Goal: Transaction & Acquisition: Purchase product/service

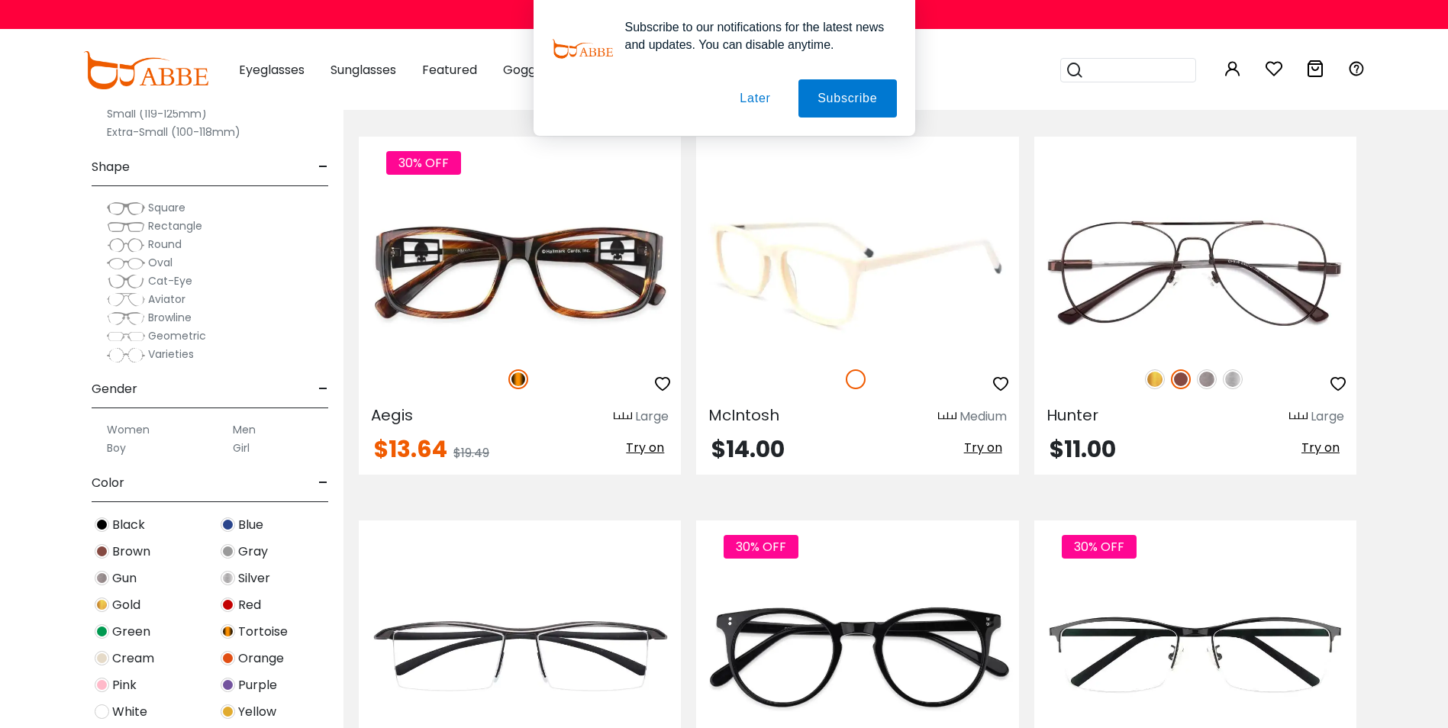
scroll to position [1908, 0]
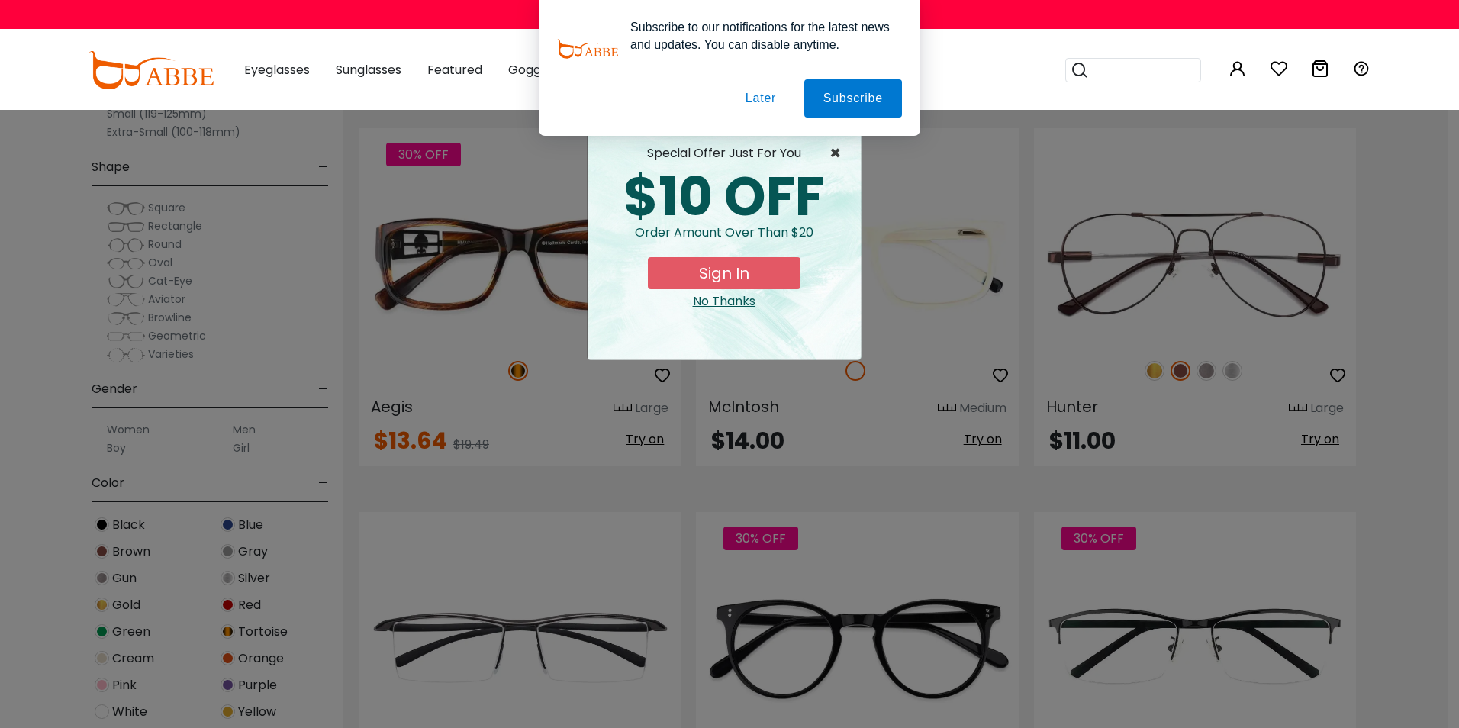
click at [836, 149] on span "×" at bounding box center [838, 153] width 19 height 18
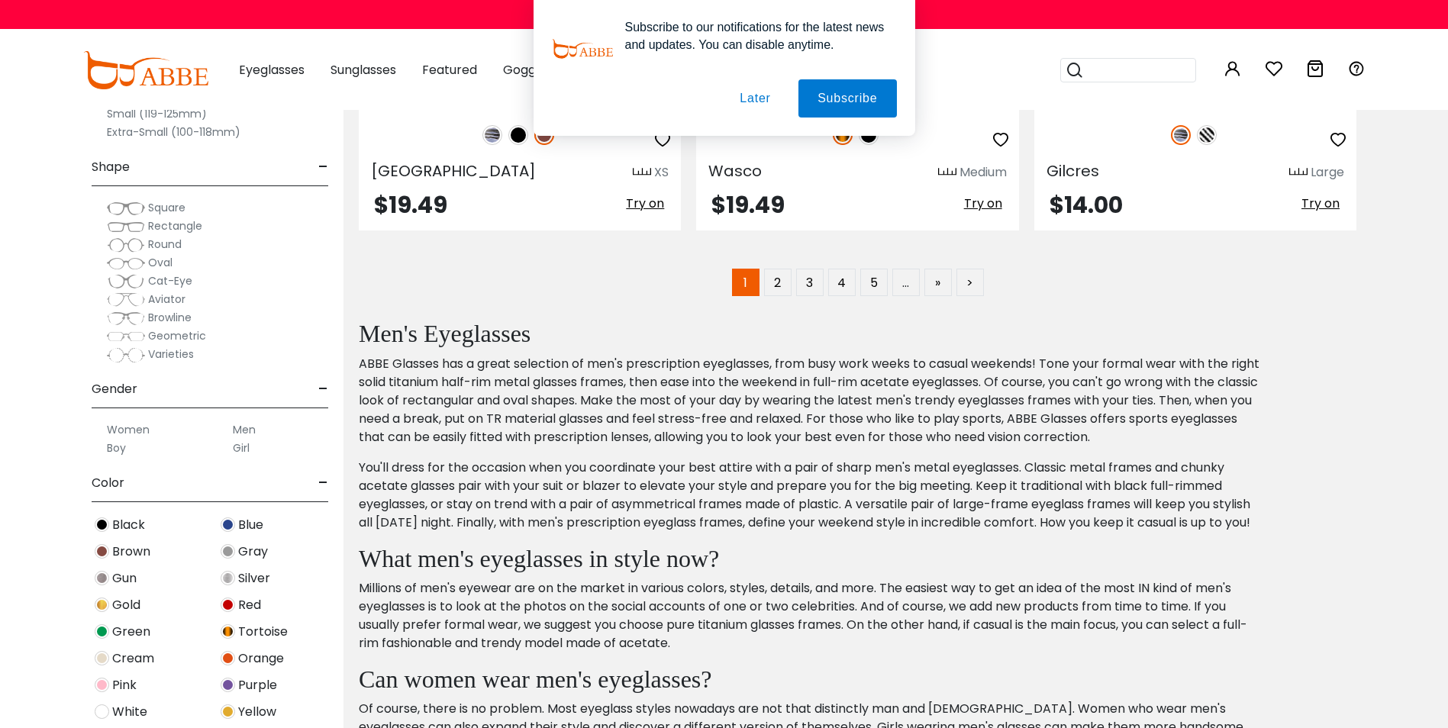
scroll to position [8012, 0]
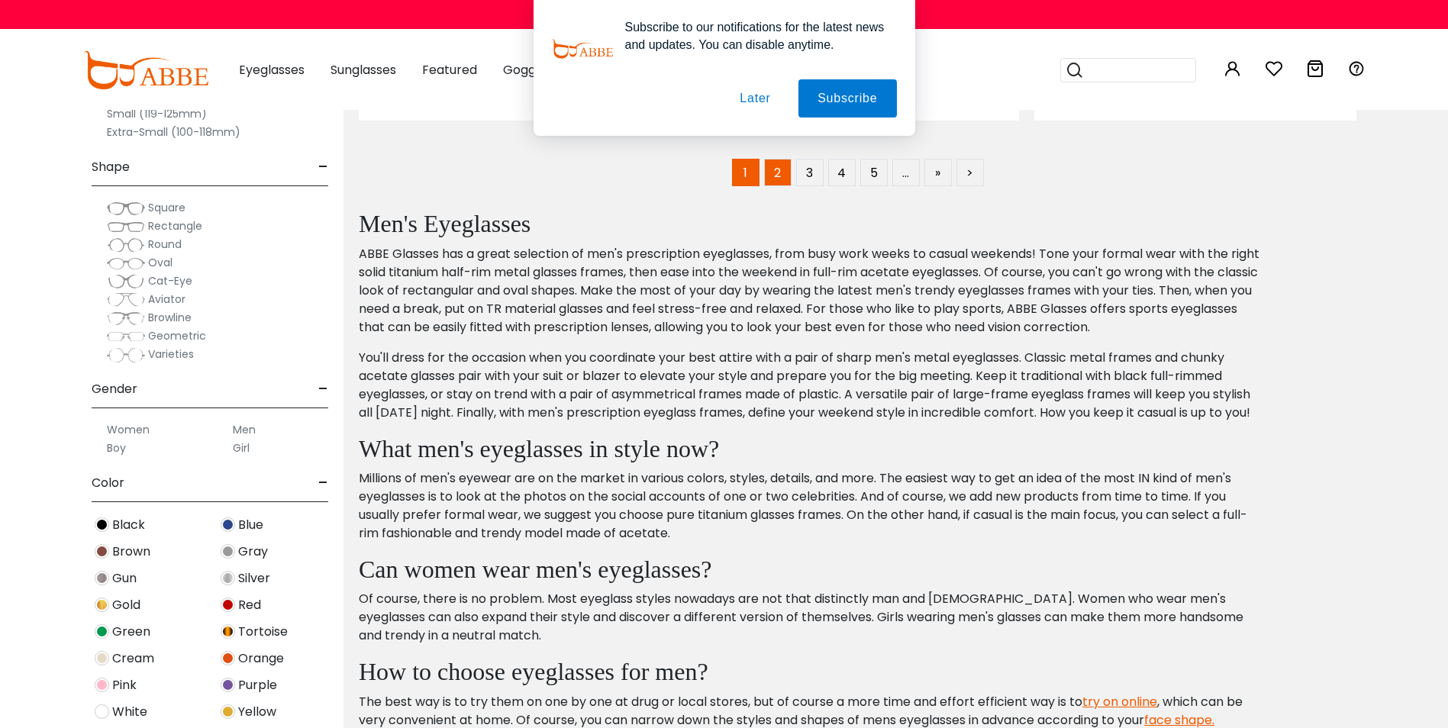
click at [774, 172] on link "2" at bounding box center [777, 172] width 27 height 27
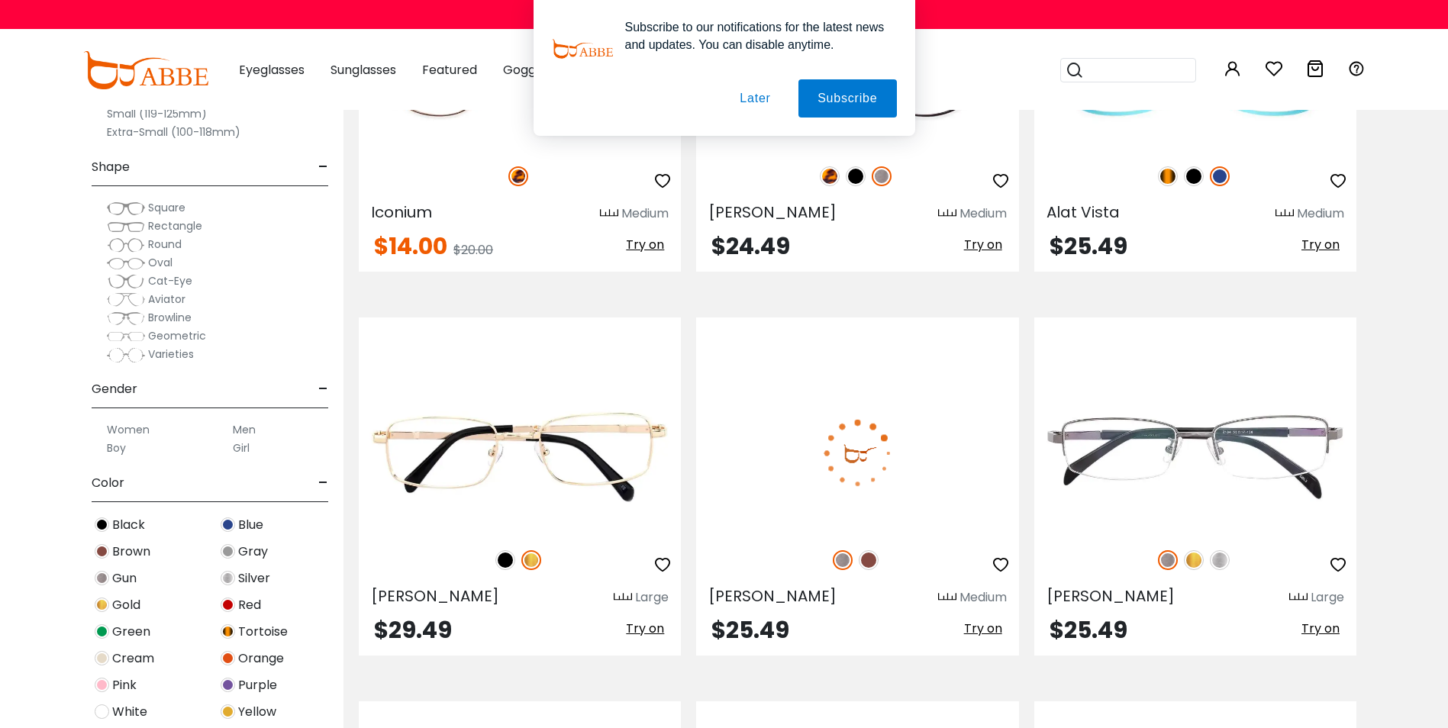
scroll to position [1679, 0]
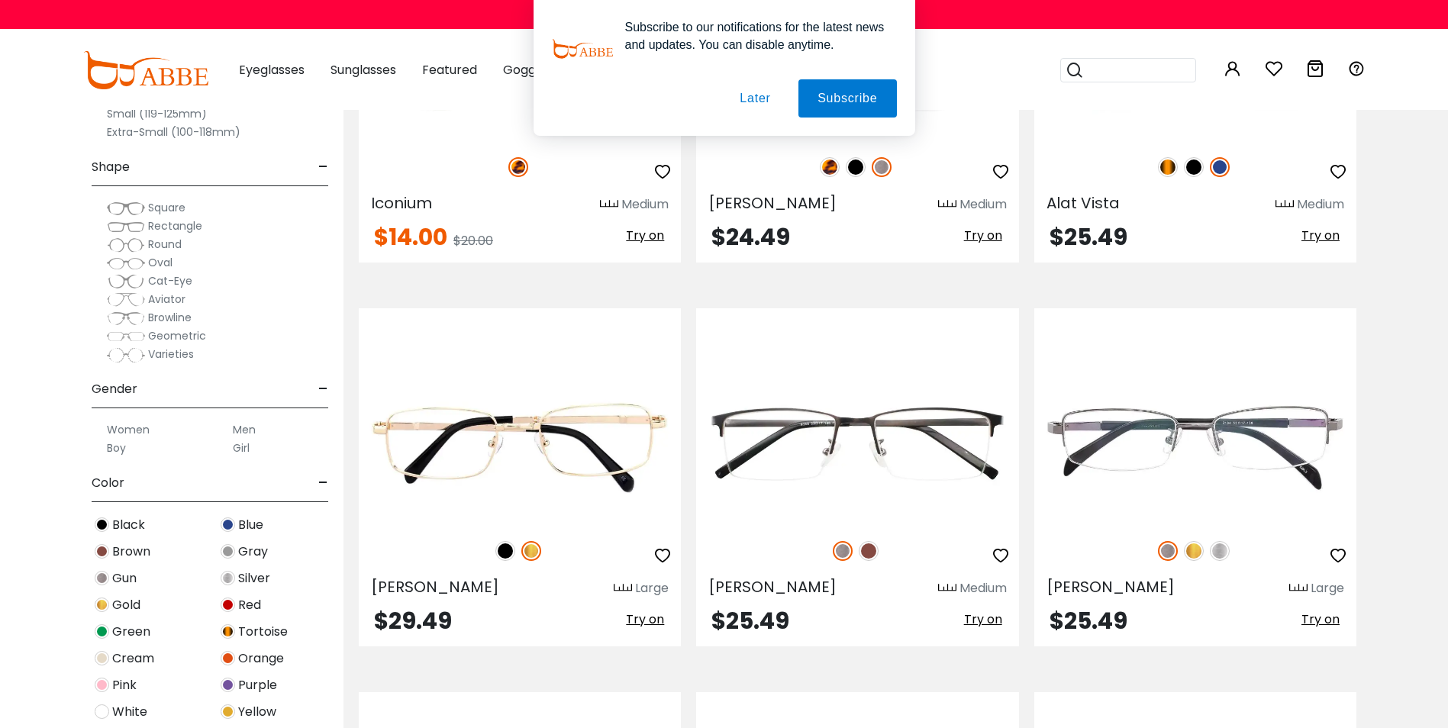
click at [755, 95] on button "Later" at bounding box center [754, 98] width 69 height 38
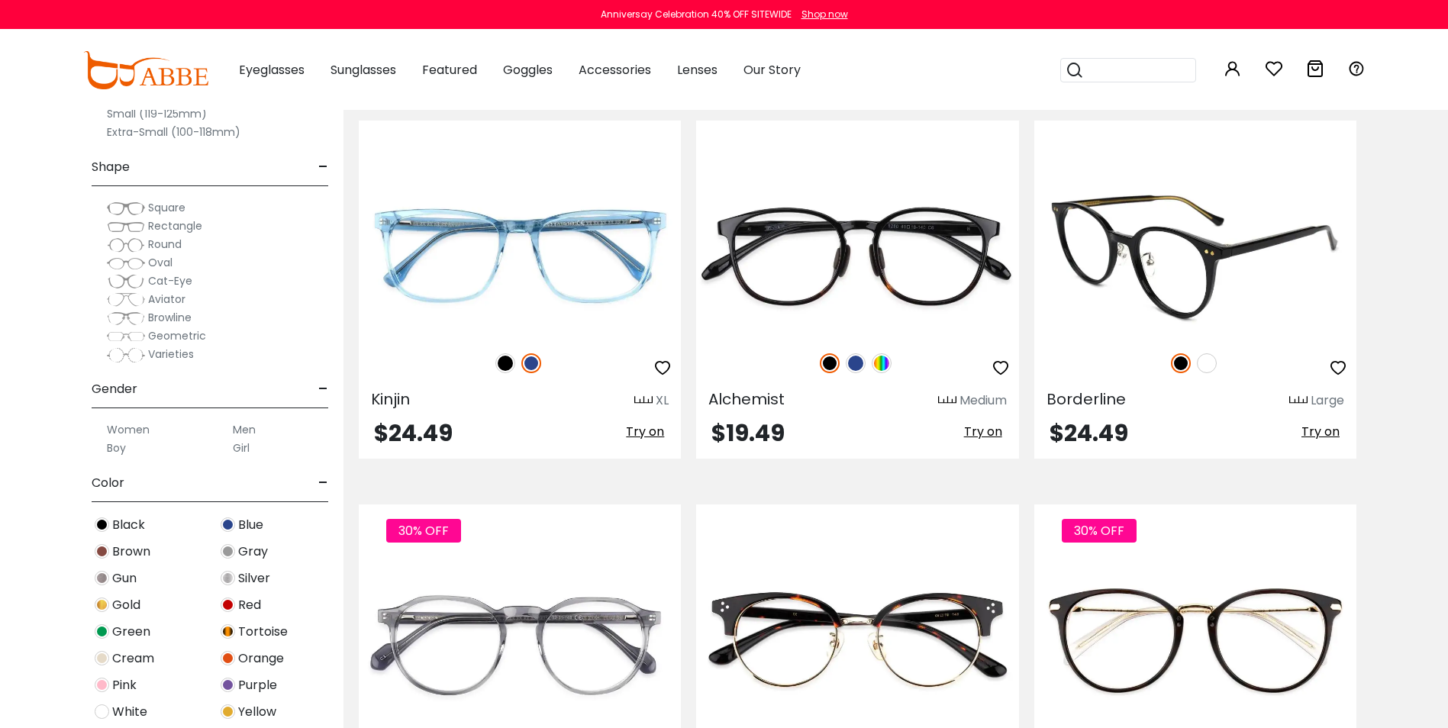
scroll to position [7554, 0]
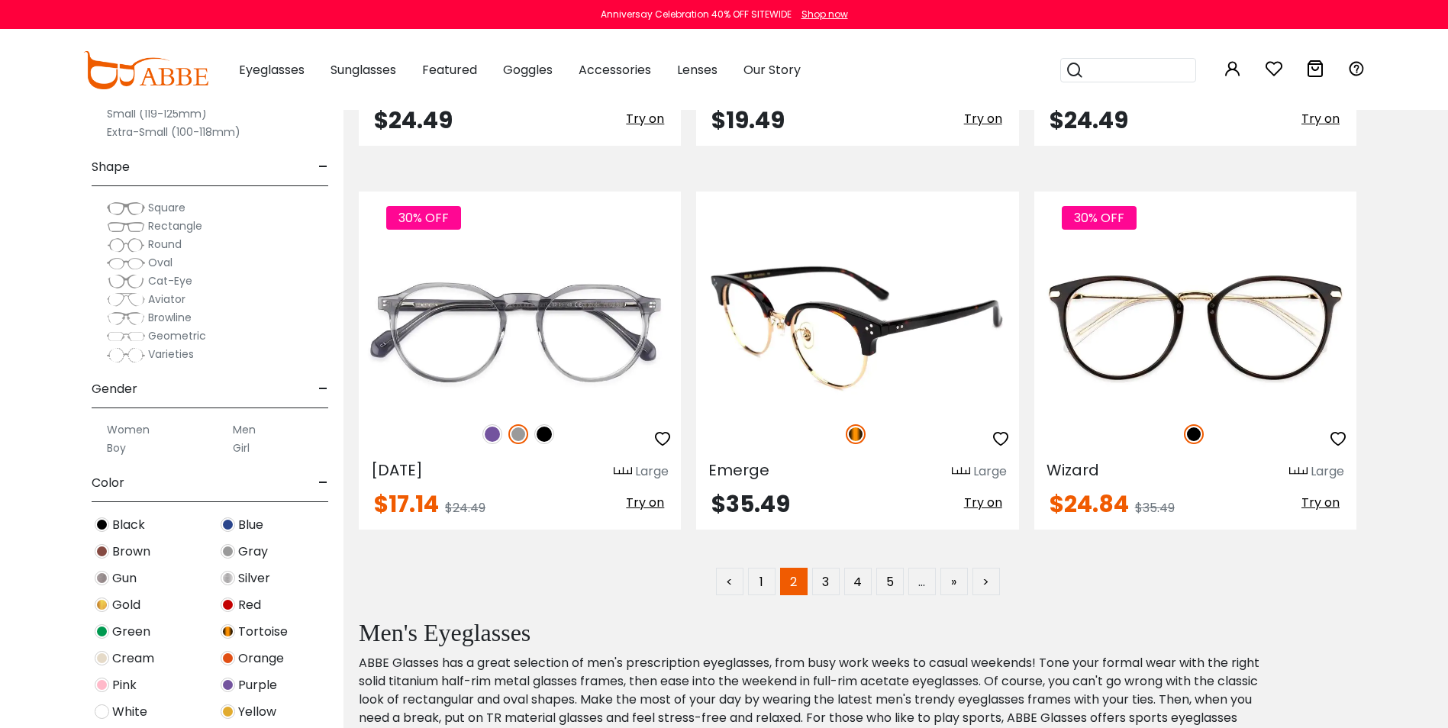
click at [979, 499] on span "Try on" at bounding box center [983, 503] width 38 height 18
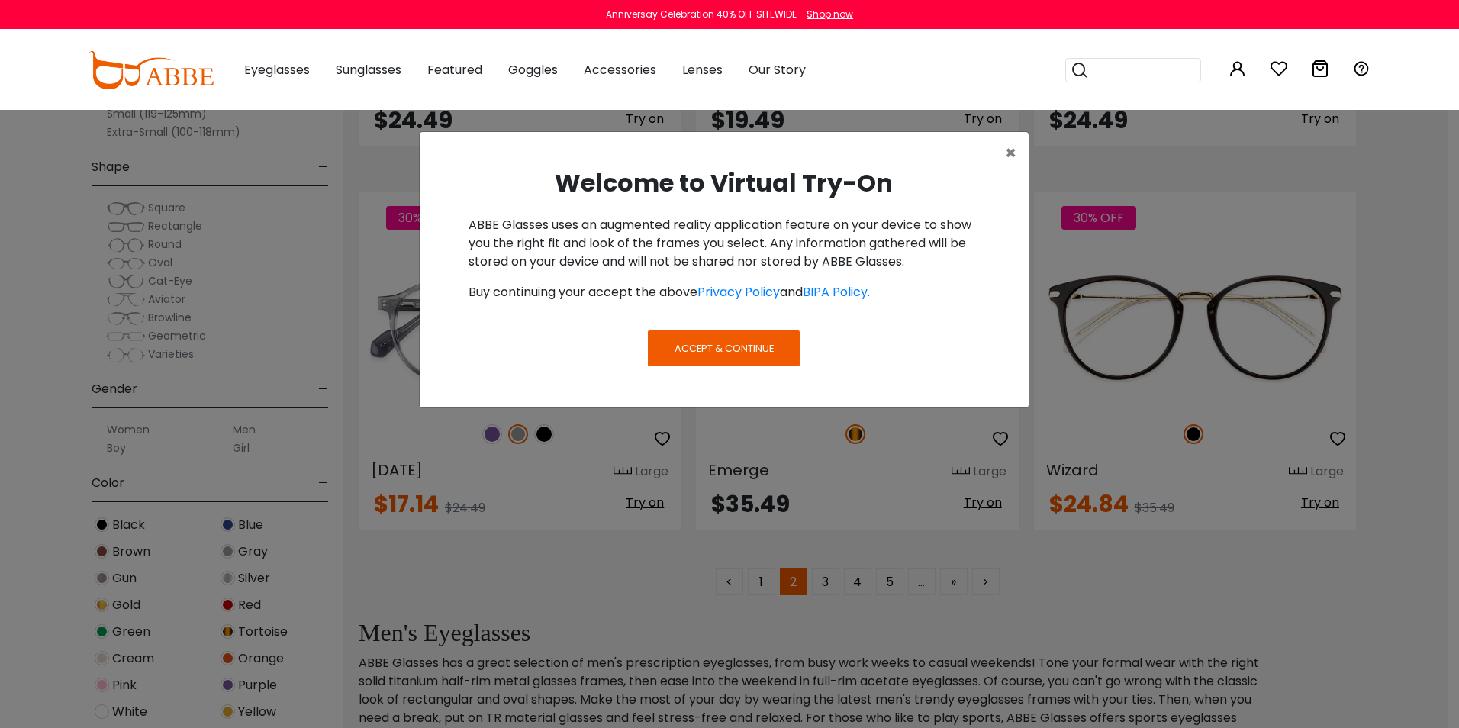
click at [723, 345] on span "Accept & Continue" at bounding box center [724, 348] width 99 height 14
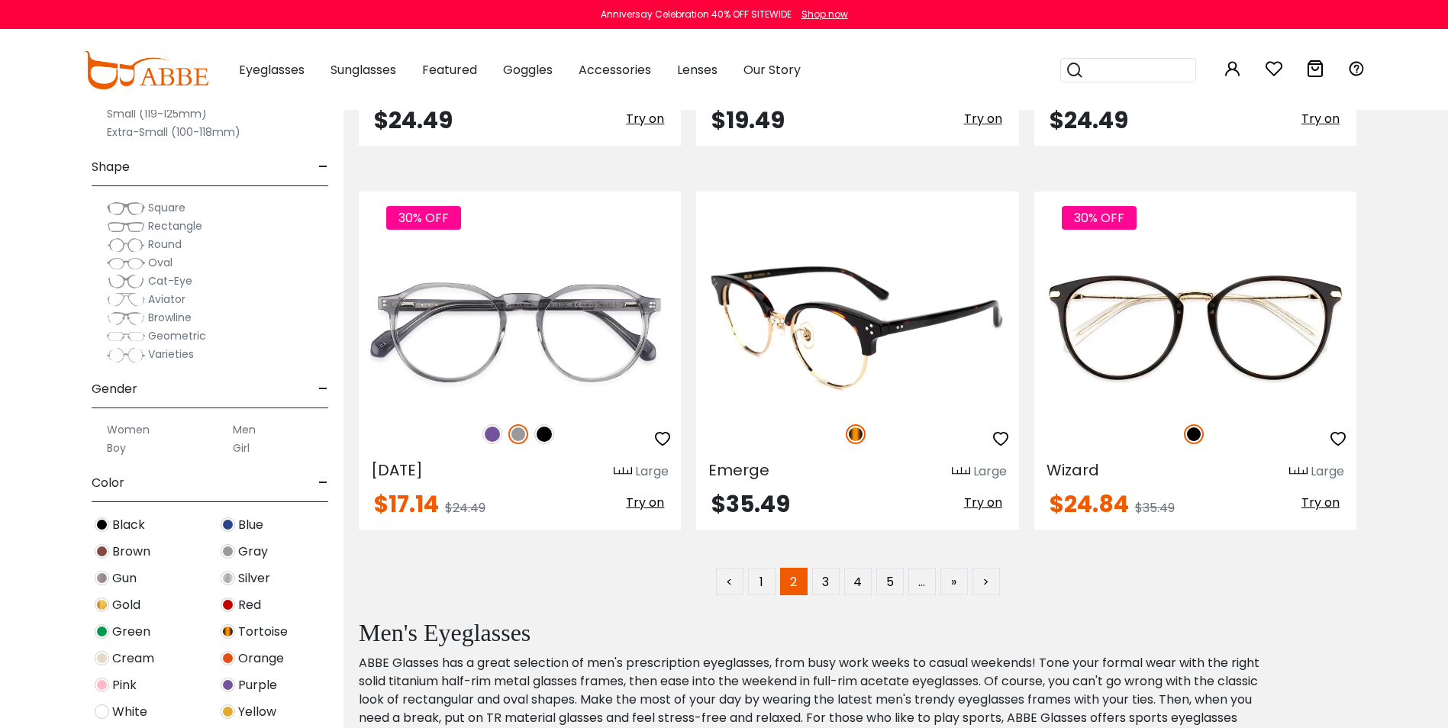
click at [979, 498] on span "Try on" at bounding box center [983, 503] width 38 height 18
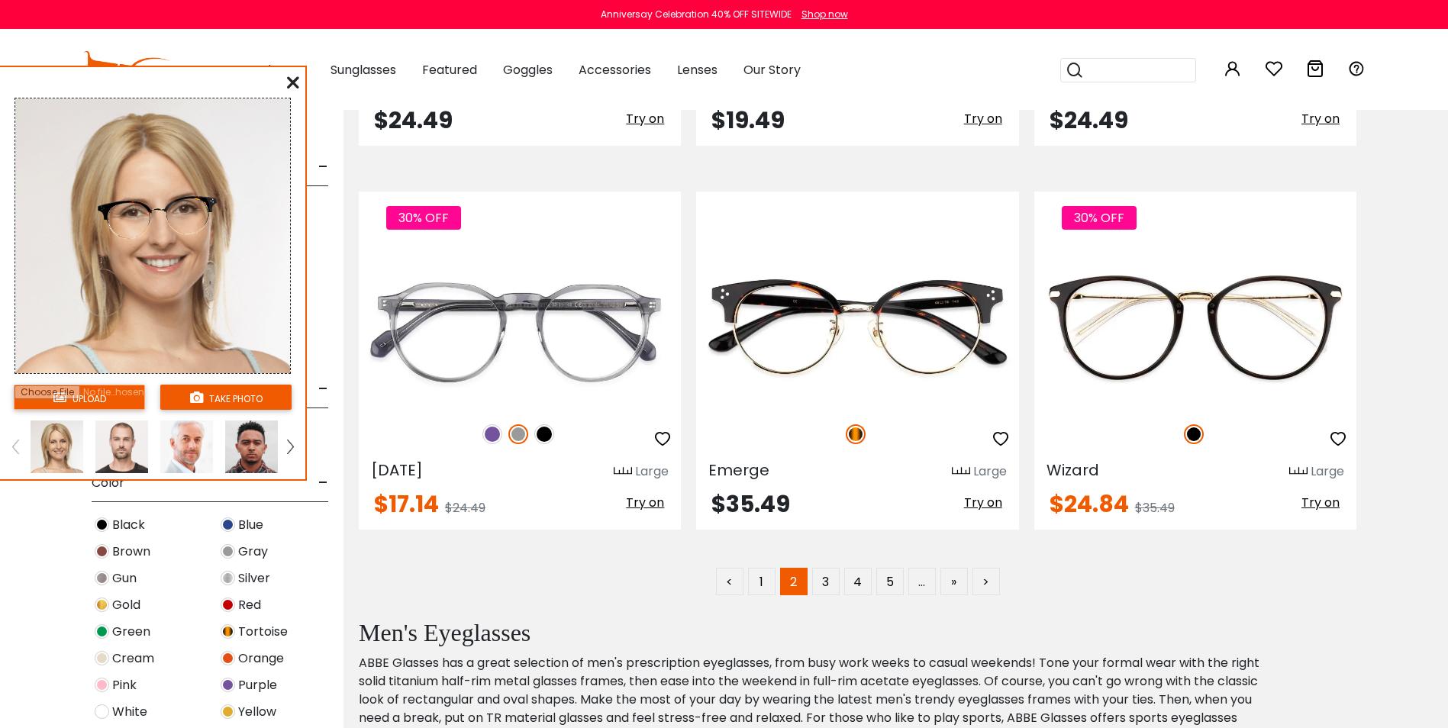
click at [91, 398] on input "file" at bounding box center [79, 397] width 131 height 25
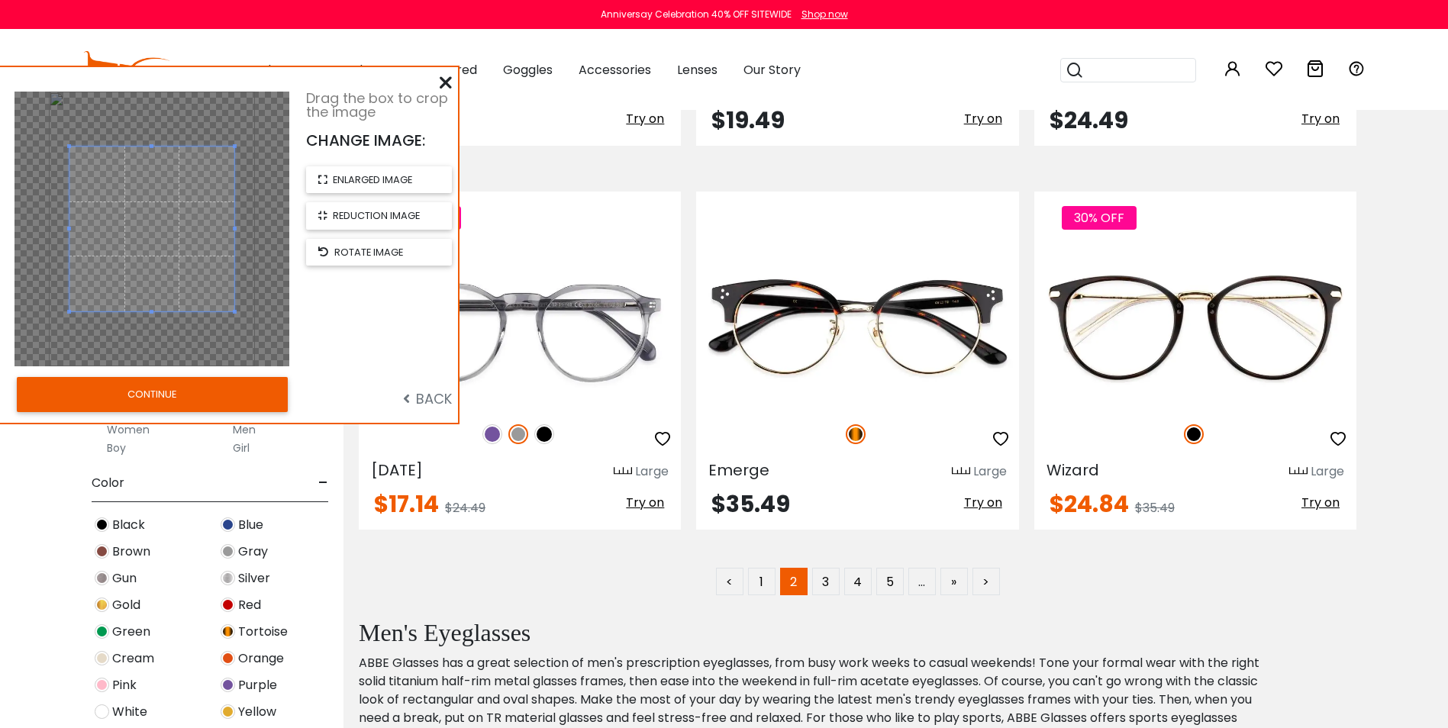
click at [441, 82] on icon at bounding box center [446, 82] width 12 height 12
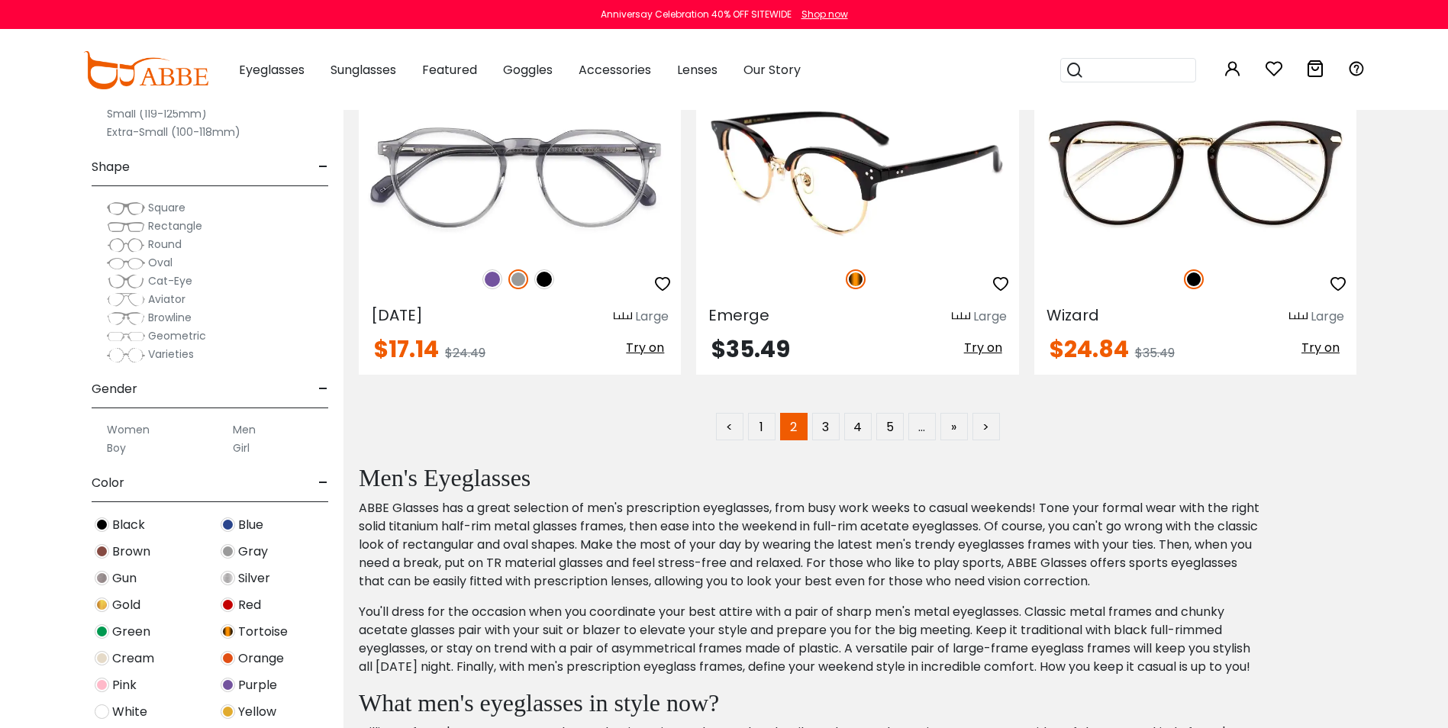
scroll to position [7783, 0]
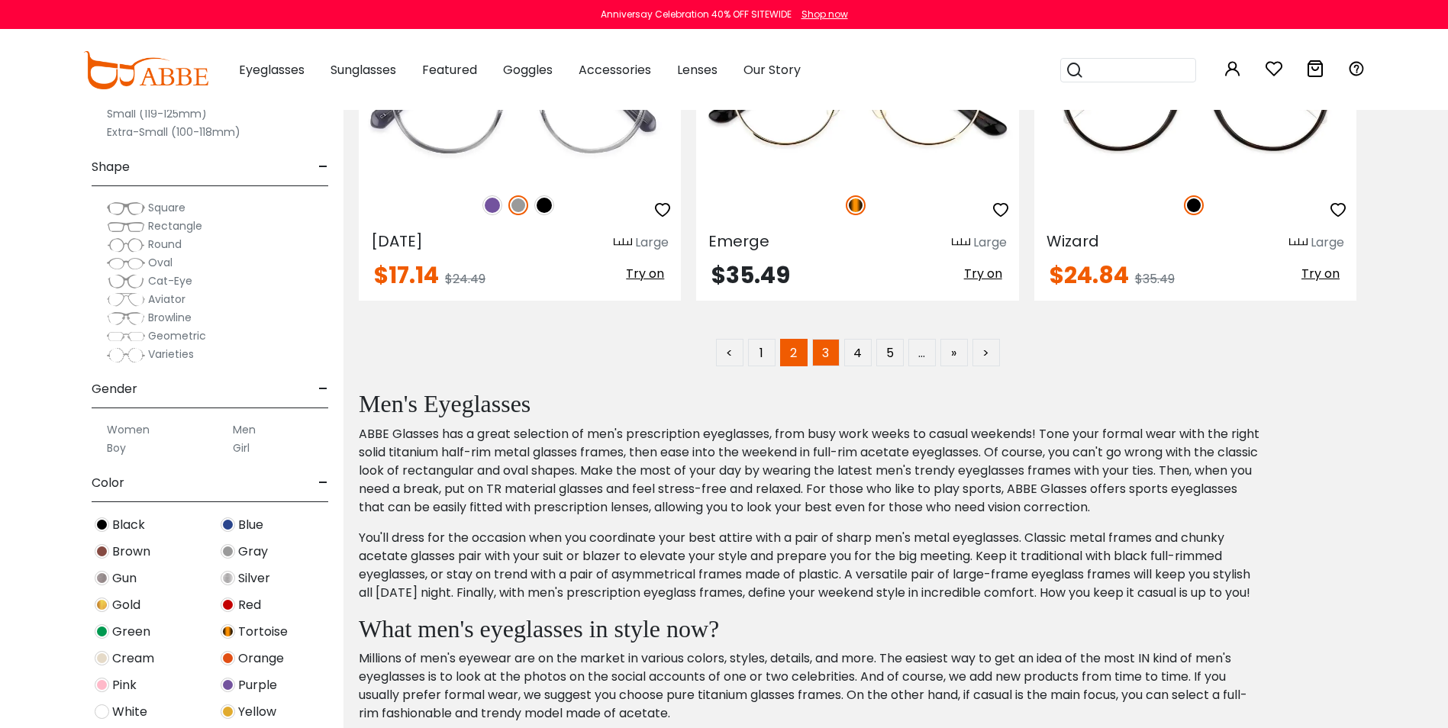
click at [824, 347] on link "3" at bounding box center [825, 352] width 27 height 27
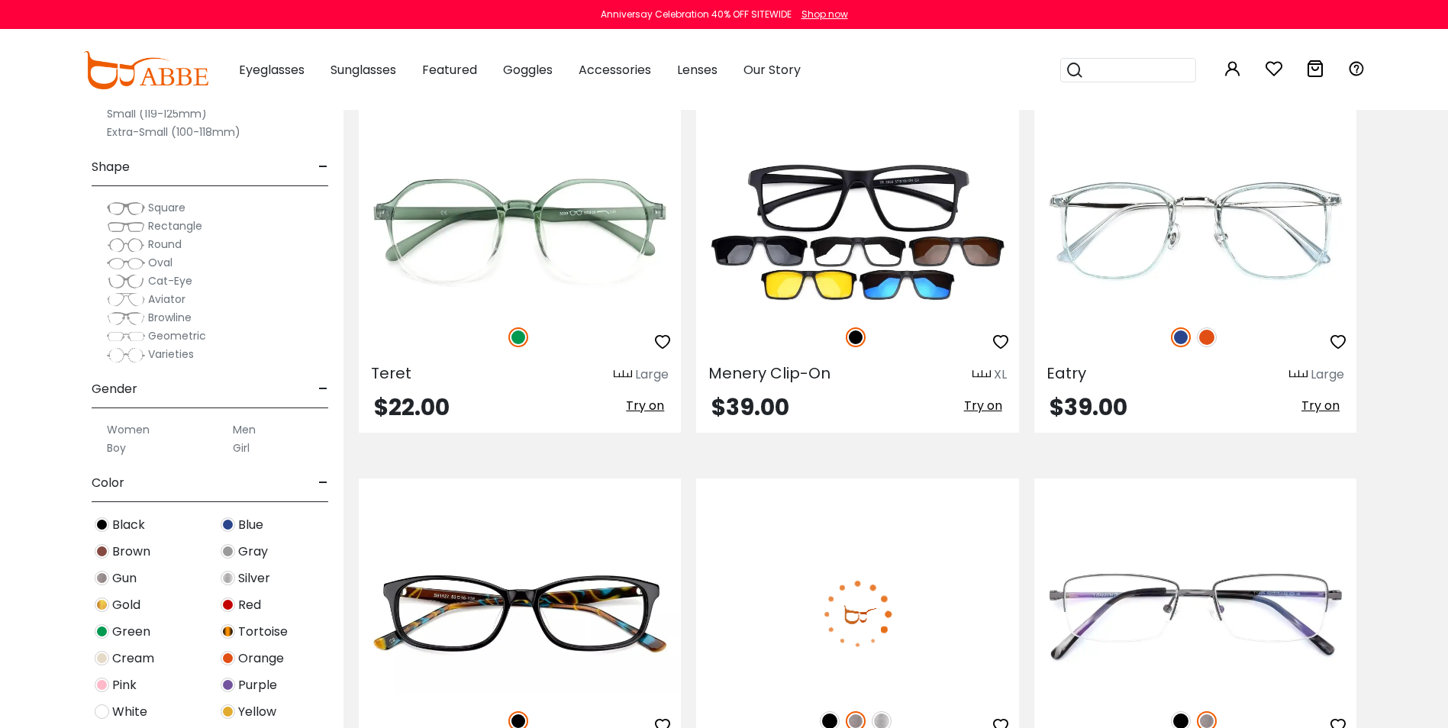
scroll to position [6868, 0]
